Goal: Find specific page/section: Find specific page/section

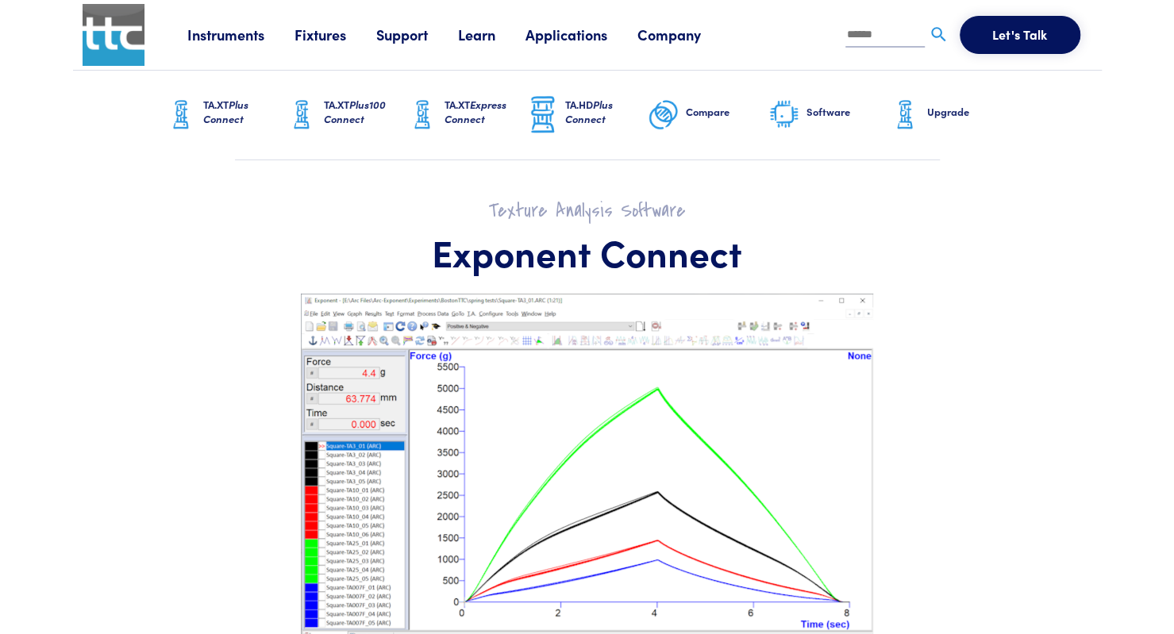
click at [812, 112] on h6 "Software" at bounding box center [847, 112] width 83 height 14
click at [816, 107] on h6 "Software" at bounding box center [847, 112] width 83 height 14
click at [829, 109] on h6 "Software" at bounding box center [847, 112] width 83 height 14
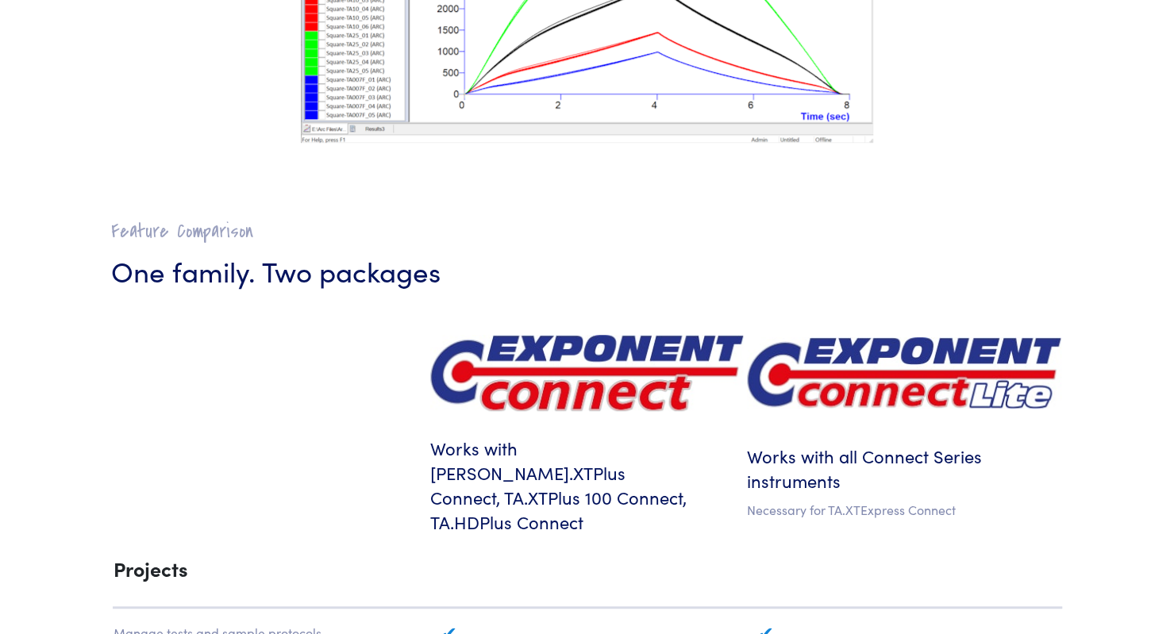
scroll to position [573, 0]
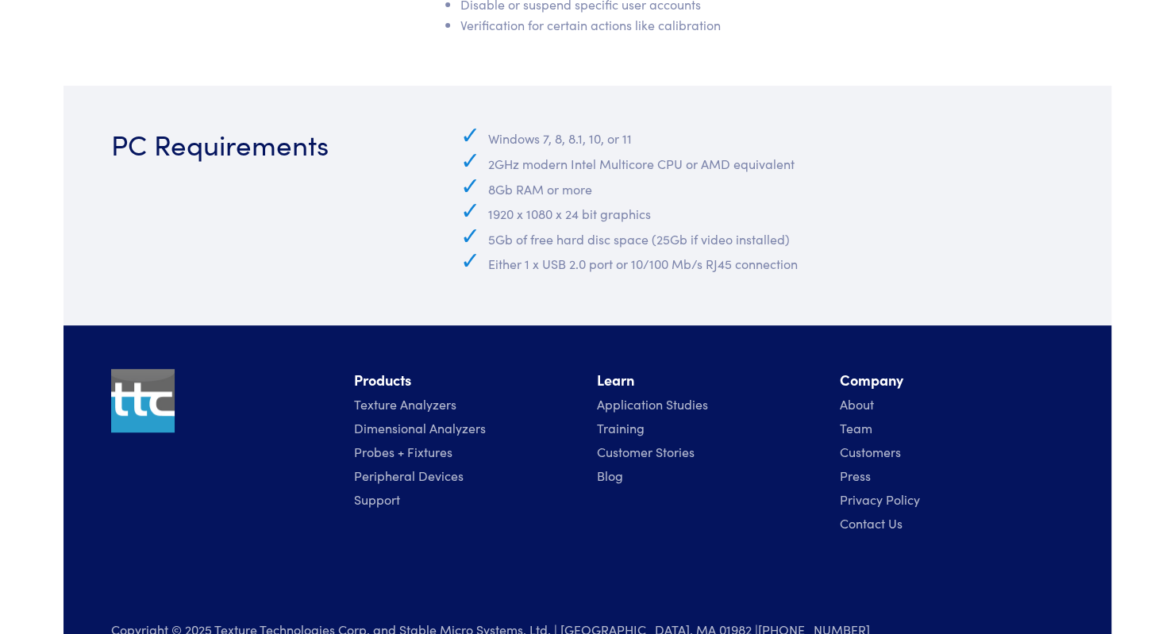
scroll to position [7343, 0]
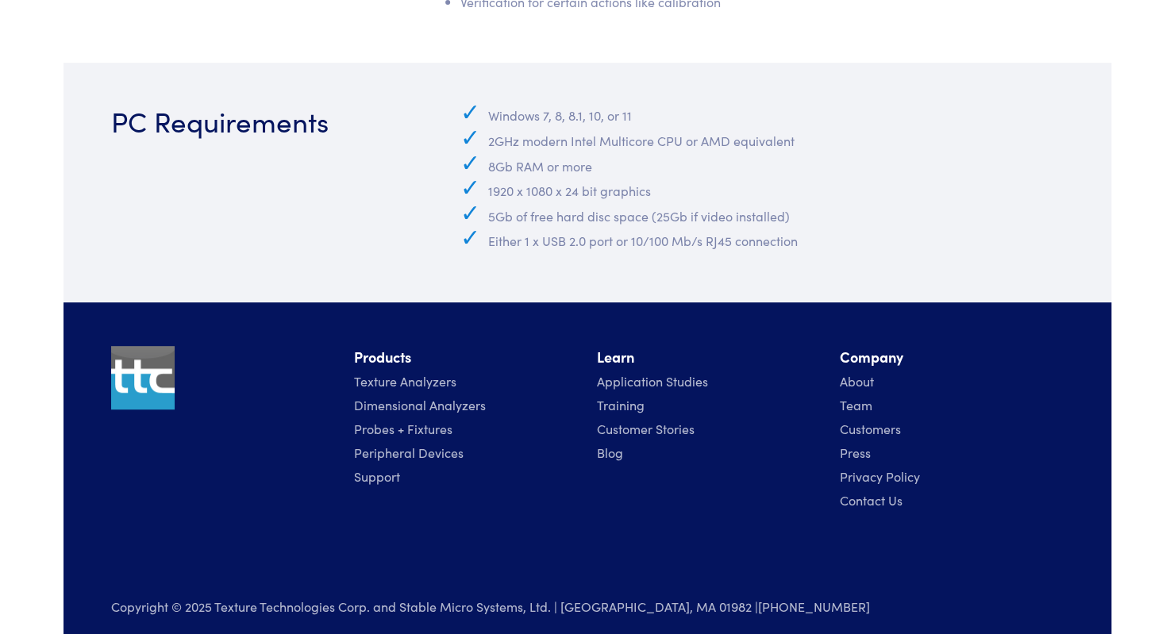
click at [378, 372] on link "Texture Analyzers" at bounding box center [405, 380] width 102 height 17
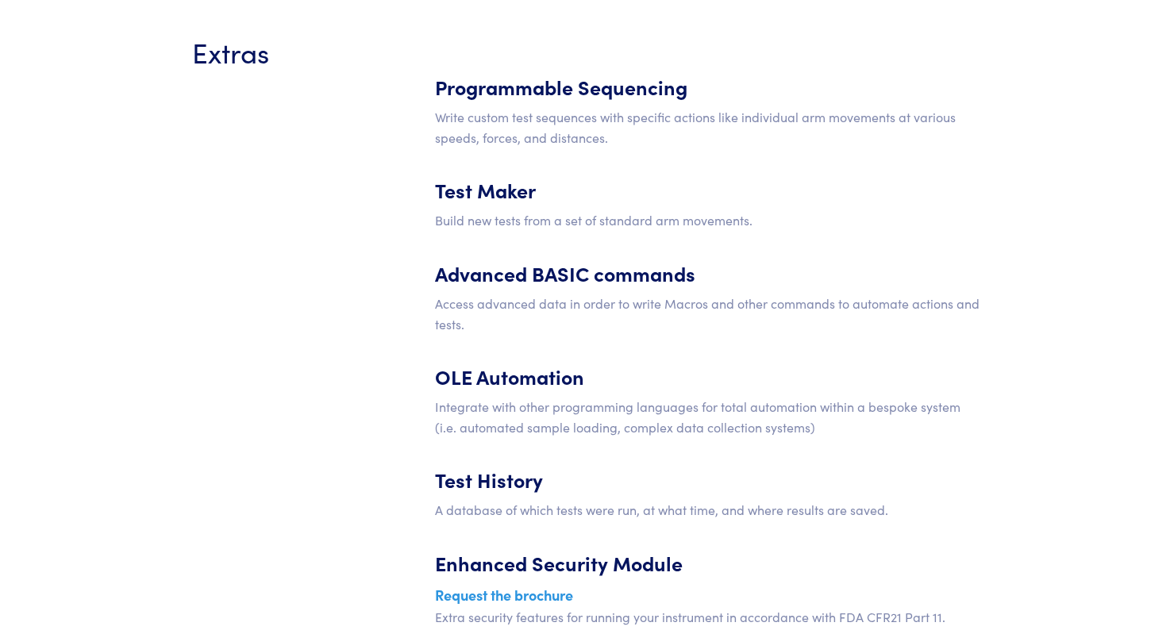
scroll to position [6293, 0]
